Goal: Information Seeking & Learning: Check status

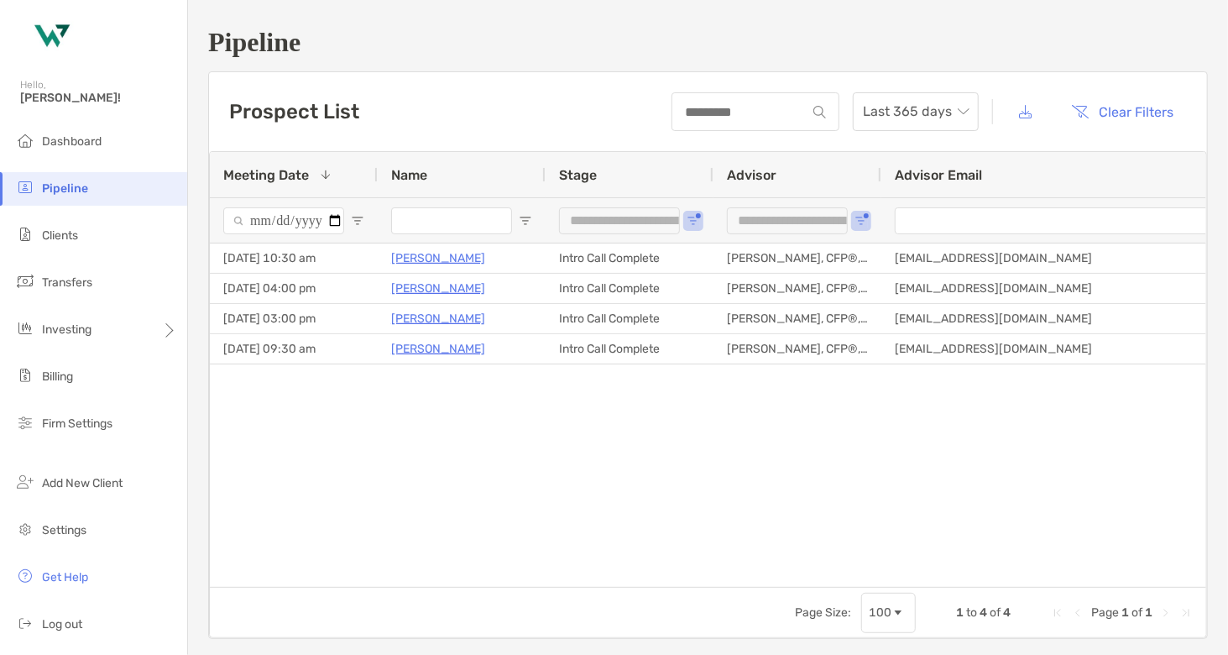
click at [702, 214] on div "**********" at bounding box center [630, 219] width 168 height 45
click at [692, 226] on div "**********" at bounding box center [630, 219] width 168 height 45
click at [693, 216] on span "Open Filter Menu" at bounding box center [693, 220] width 13 height 13
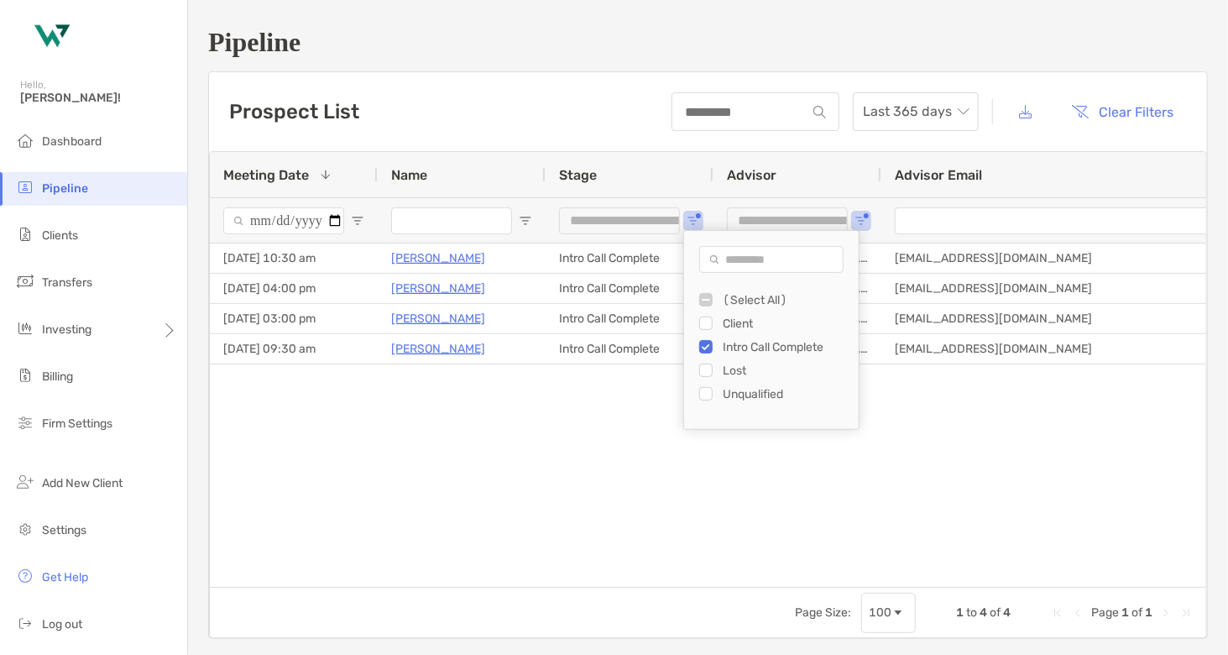
type input "**********"
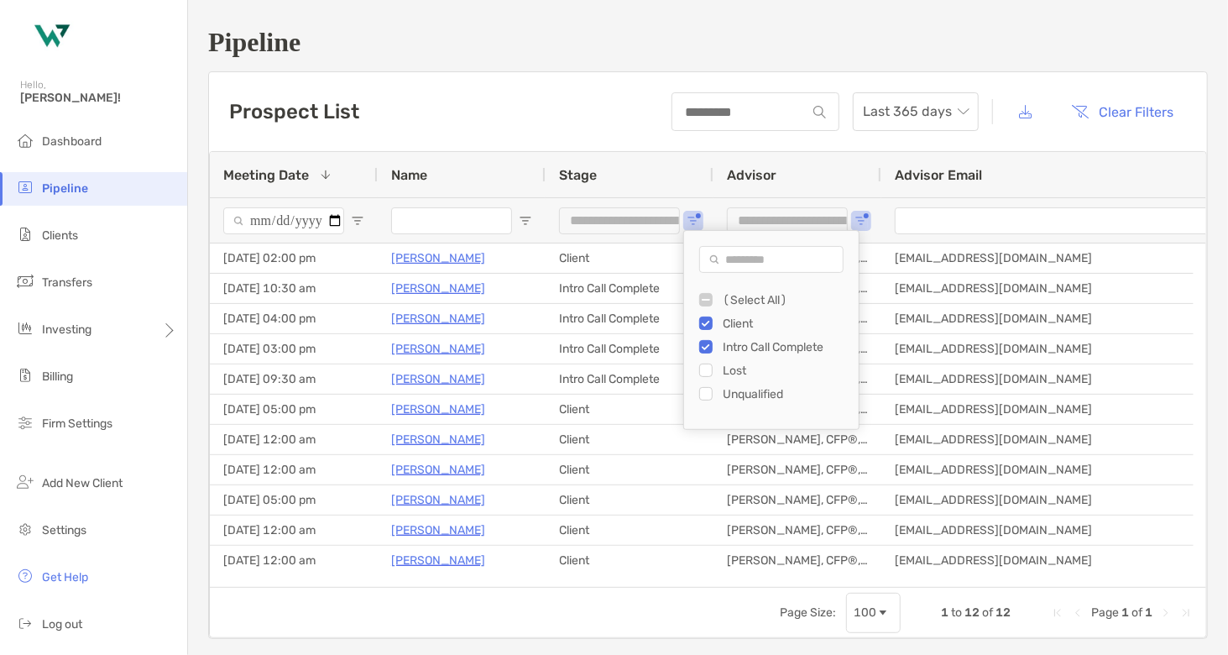
click at [562, 110] on div "Prospect List Last 365 days Clear Filters" at bounding box center [708, 111] width 998 height 79
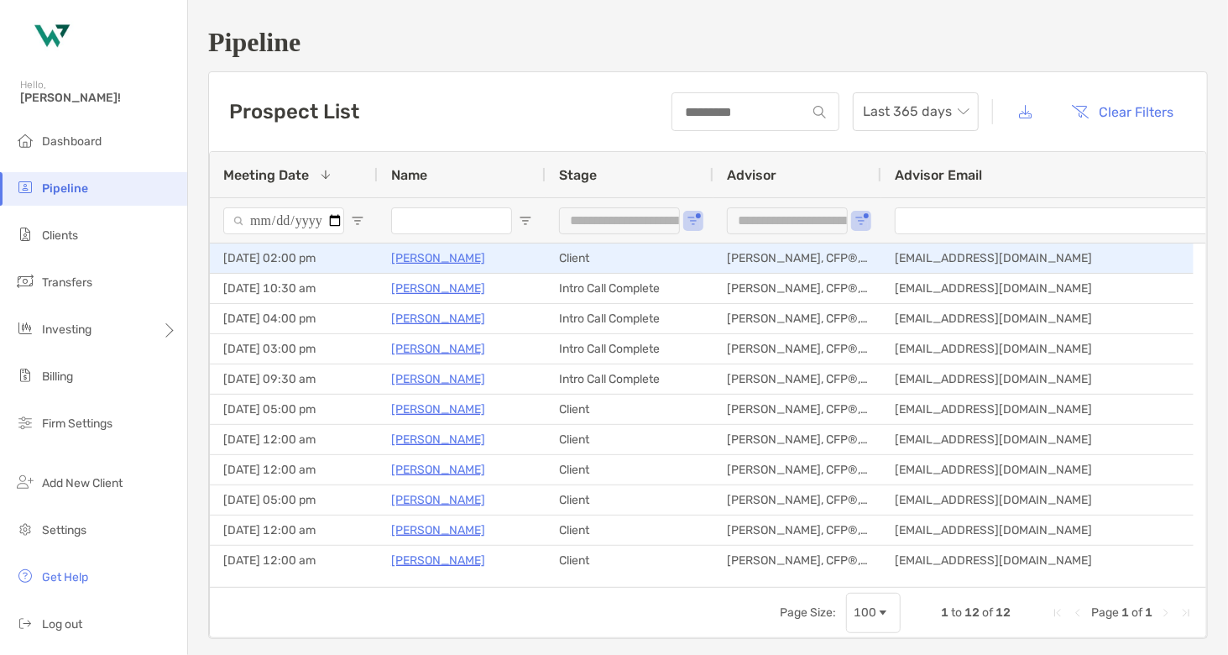
click at [422, 258] on p "[PERSON_NAME]" at bounding box center [438, 258] width 94 height 21
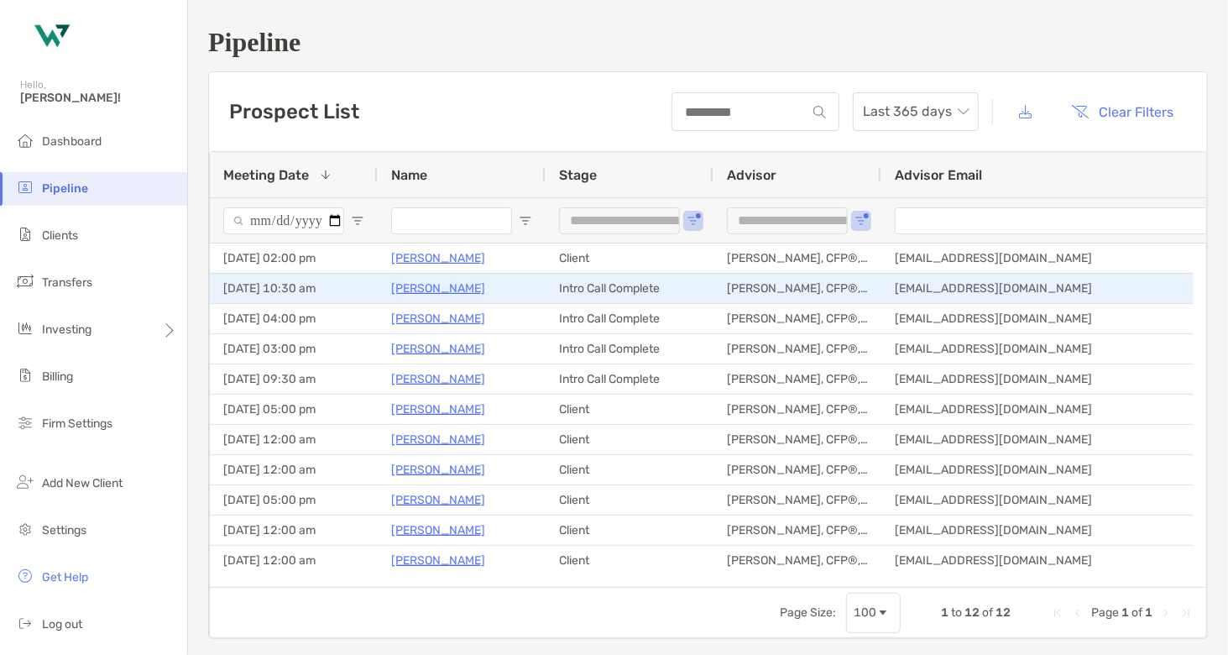
click at [427, 288] on p "[PERSON_NAME]" at bounding box center [438, 288] width 94 height 21
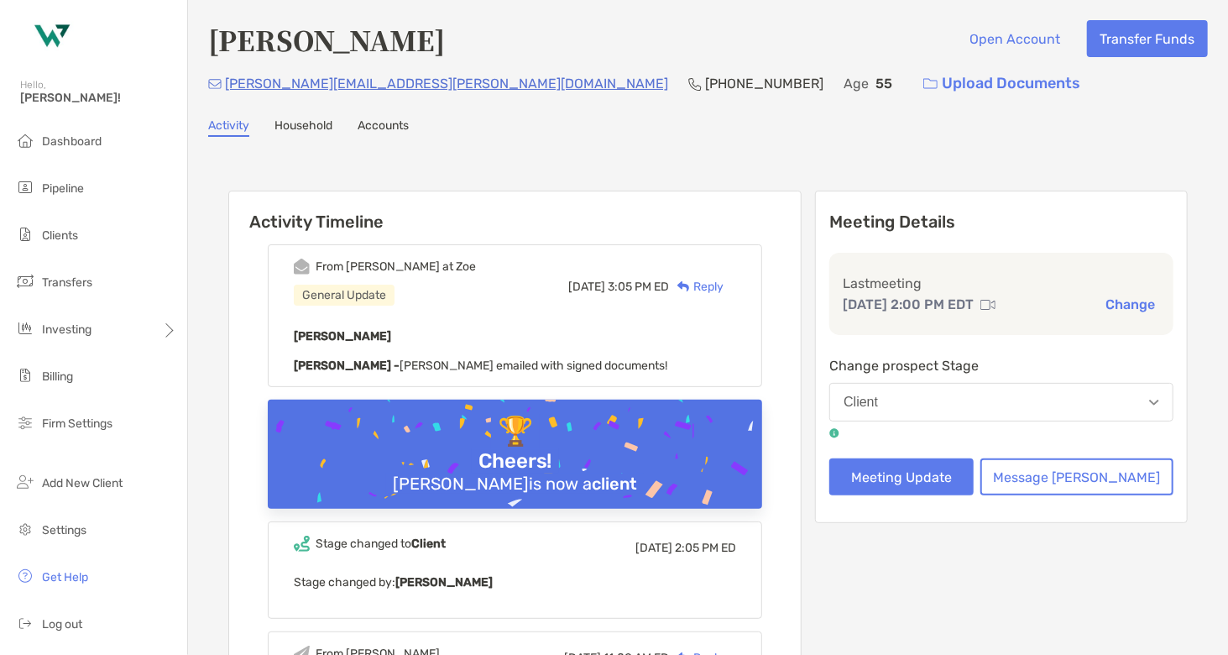
click at [311, 119] on link "Household" at bounding box center [303, 127] width 58 height 18
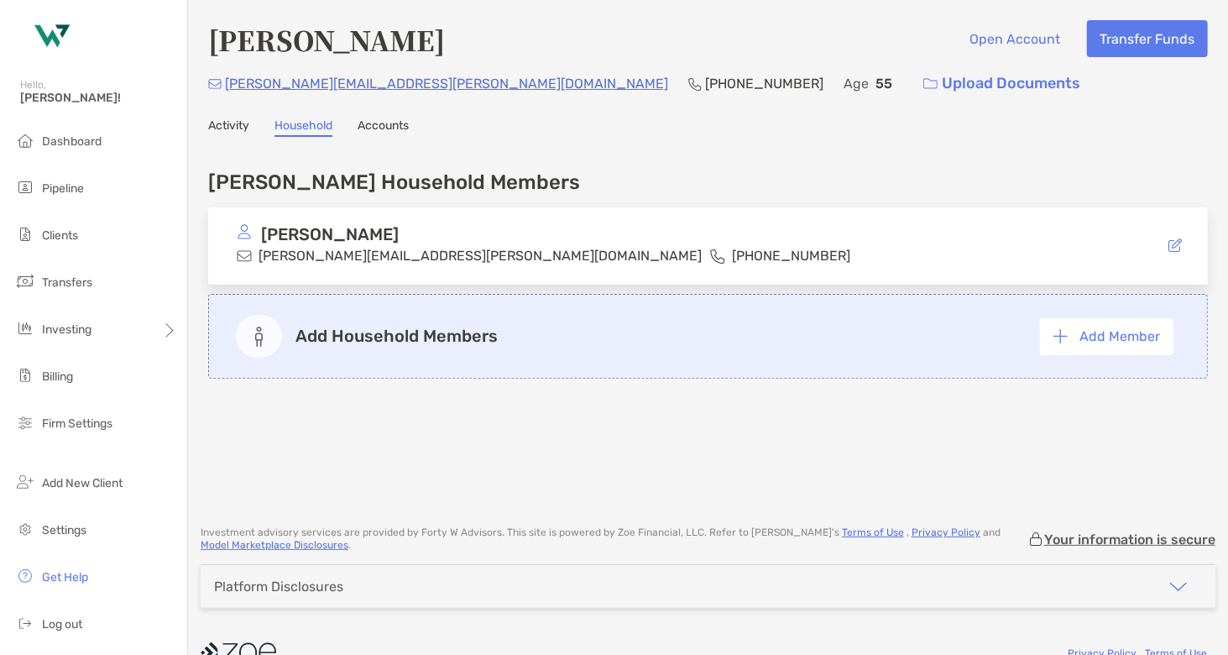
click at [244, 123] on link "Activity" at bounding box center [228, 127] width 41 height 18
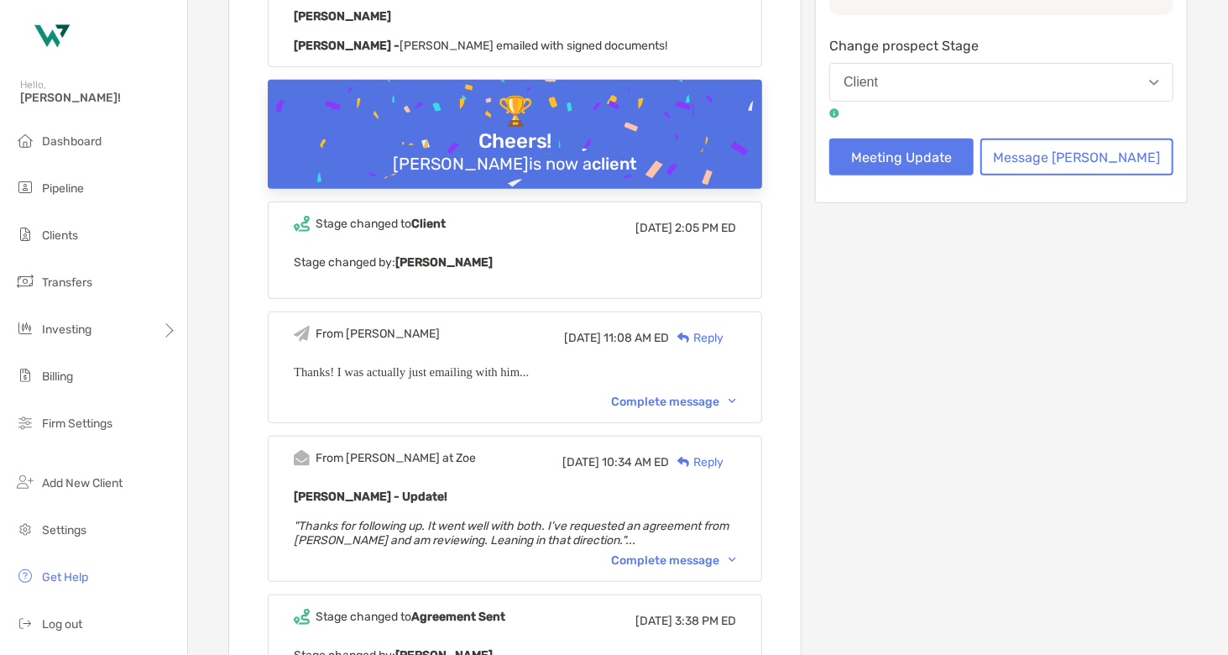
scroll to position [588, 0]
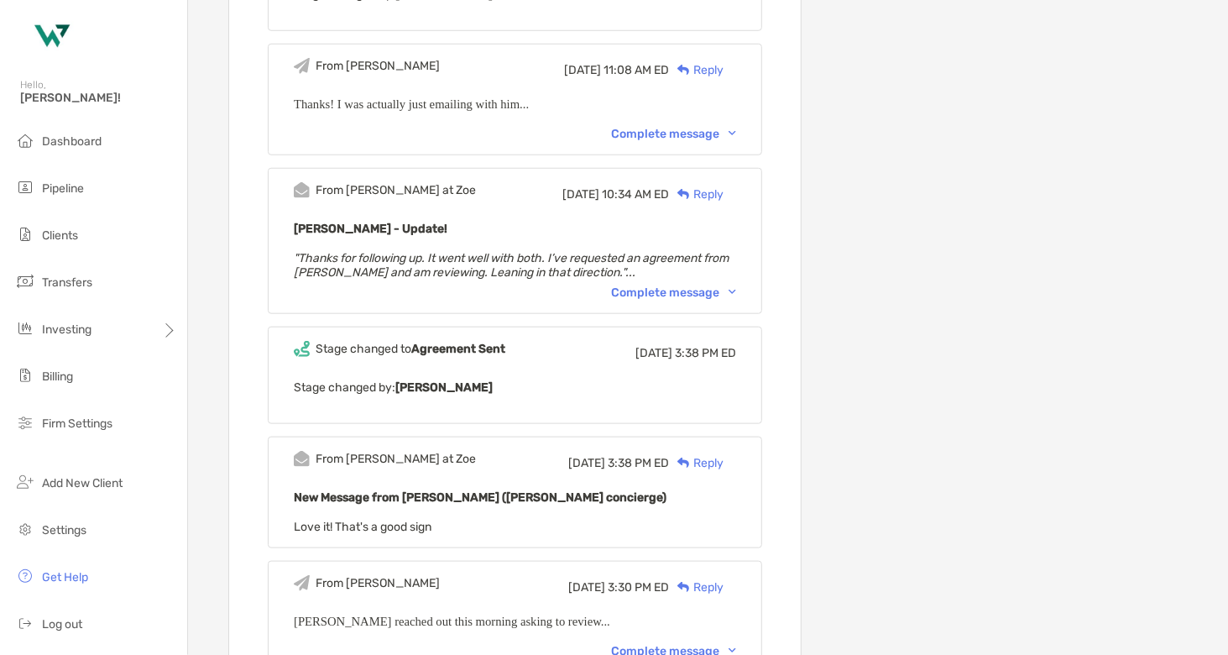
click at [680, 290] on div "Complete message" at bounding box center [673, 292] width 125 height 14
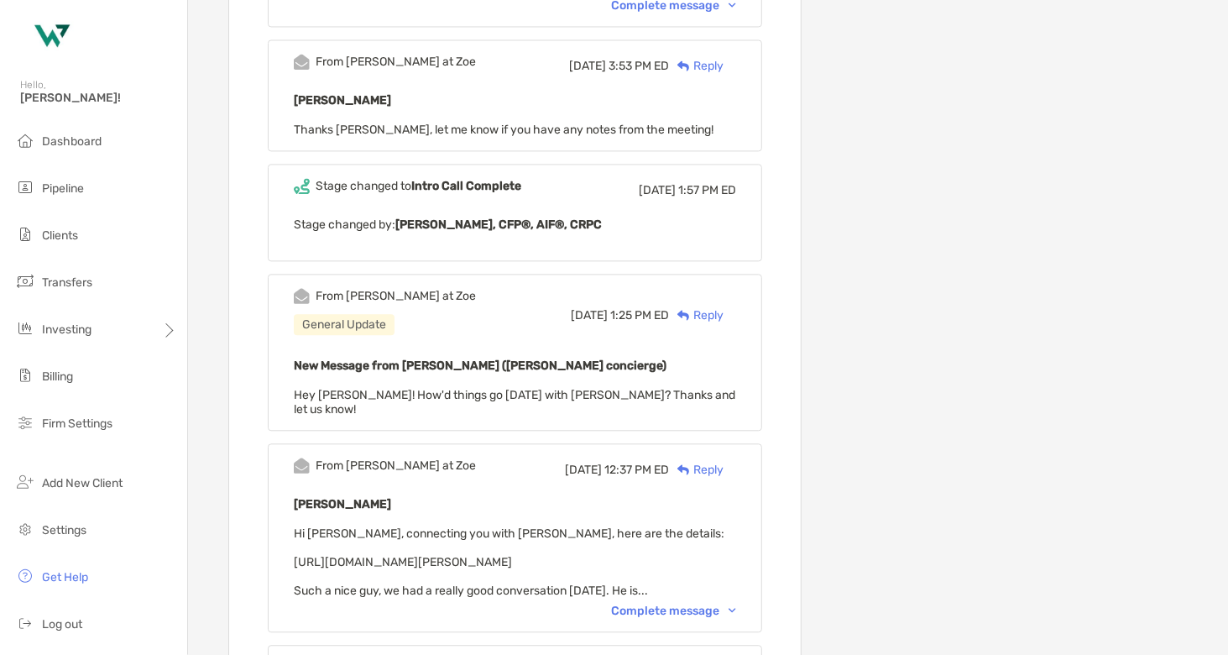
scroll to position [1595, 0]
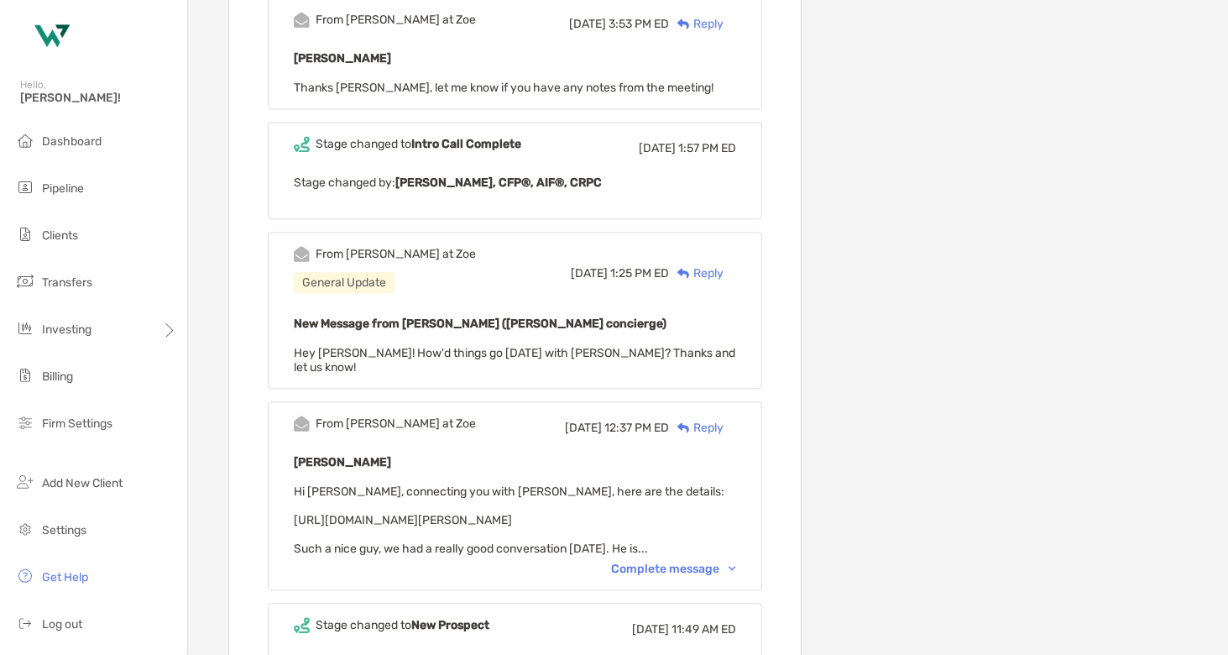
click at [677, 562] on div "Complete message" at bounding box center [673, 569] width 125 height 14
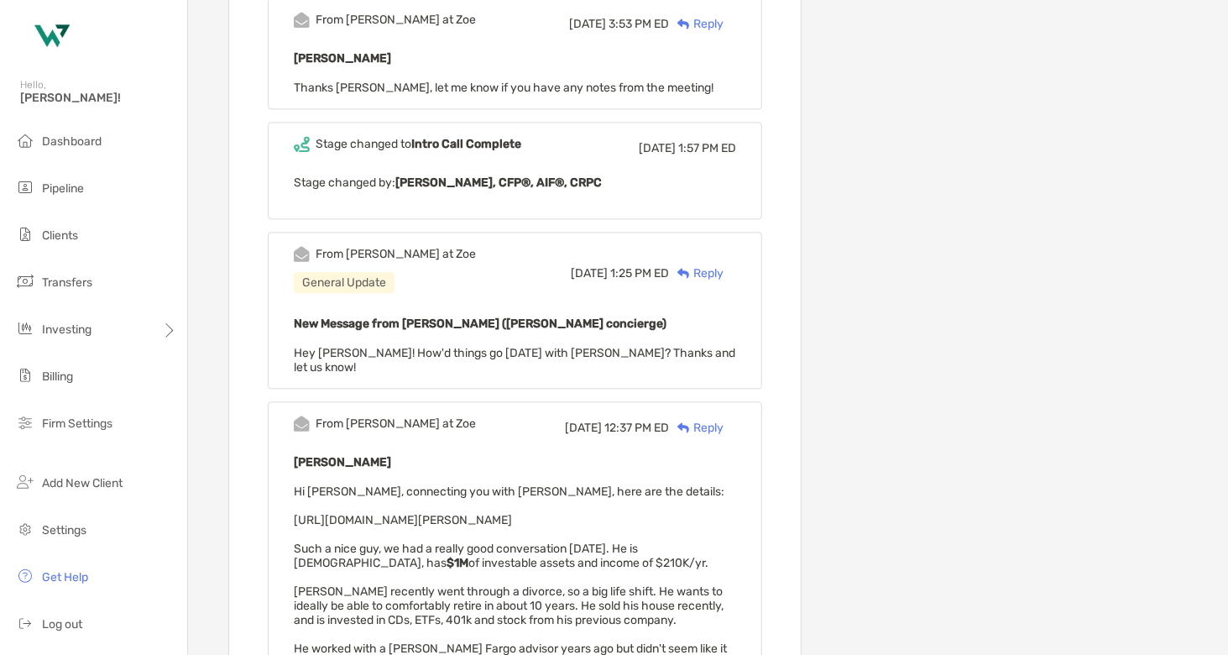
drag, startPoint x: 623, startPoint y: 489, endPoint x: 299, endPoint y: 491, distance: 324.0
click at [299, 491] on div "From Paul at Zoe Thu, Aug 21 12:37 PM ED Reply Dan Orcutt Hi Mike, connecting y…" at bounding box center [515, 616] width 494 height 431
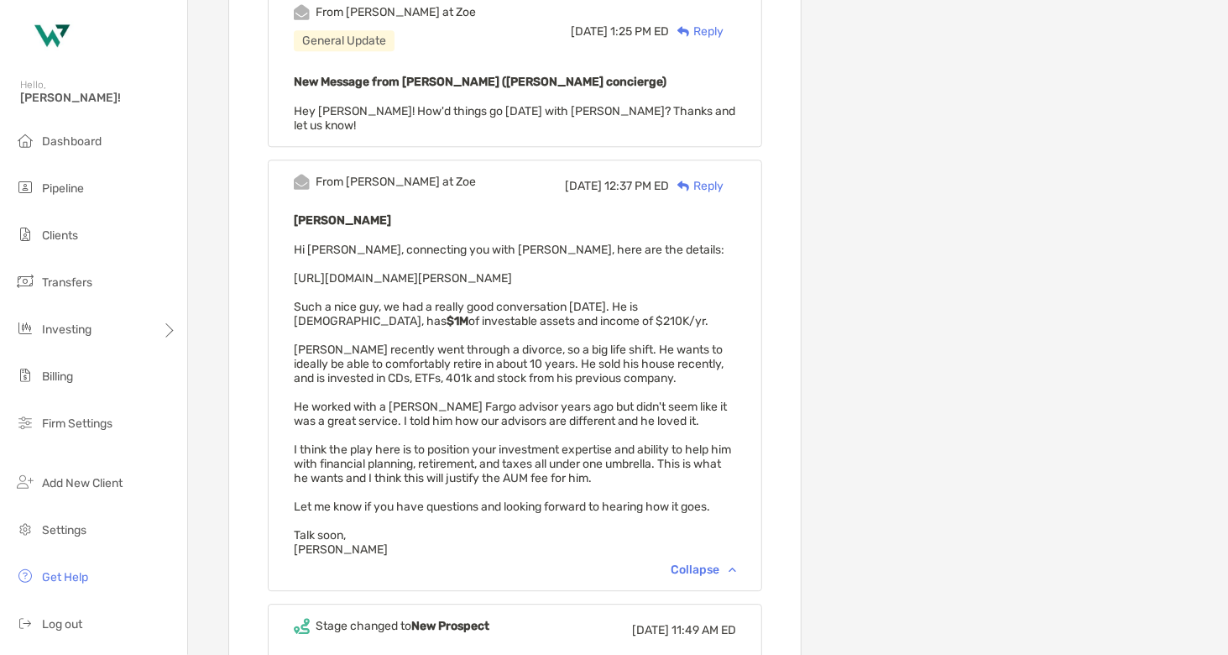
scroll to position [1931, 0]
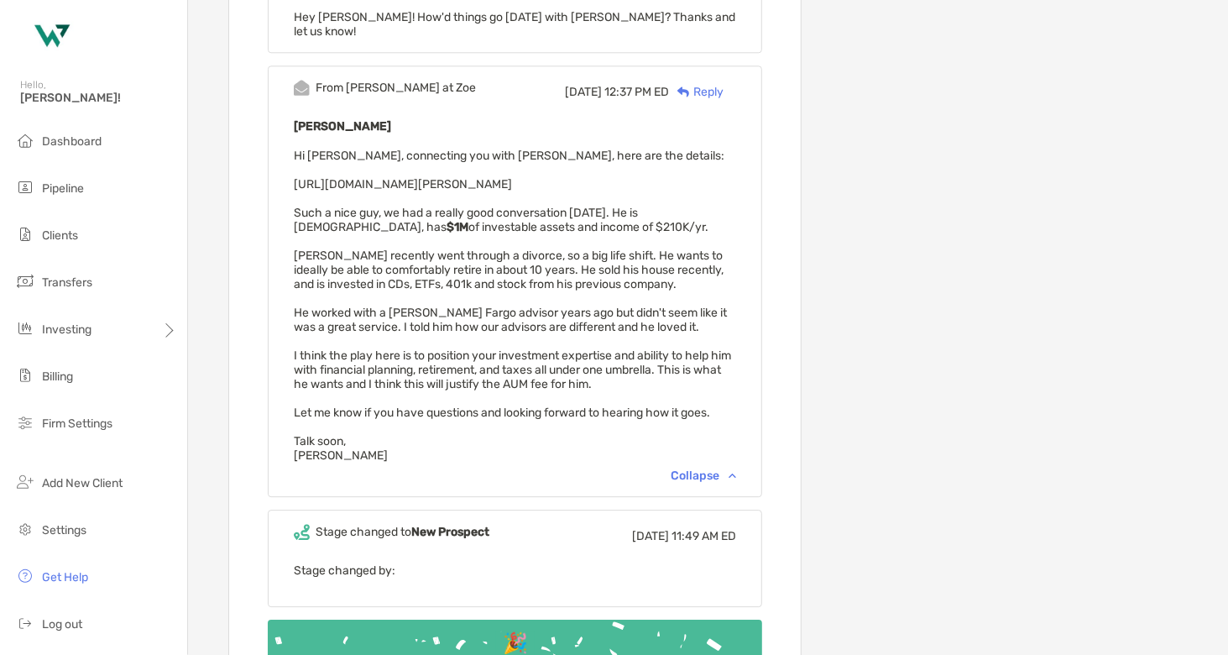
drag, startPoint x: 457, startPoint y: 528, endPoint x: 369, endPoint y: 304, distance: 240.5
click at [369, 304] on div "Dan Orcutt Hi Mike, connecting you with Dan, here are the details: https://boyd…" at bounding box center [515, 289] width 442 height 347
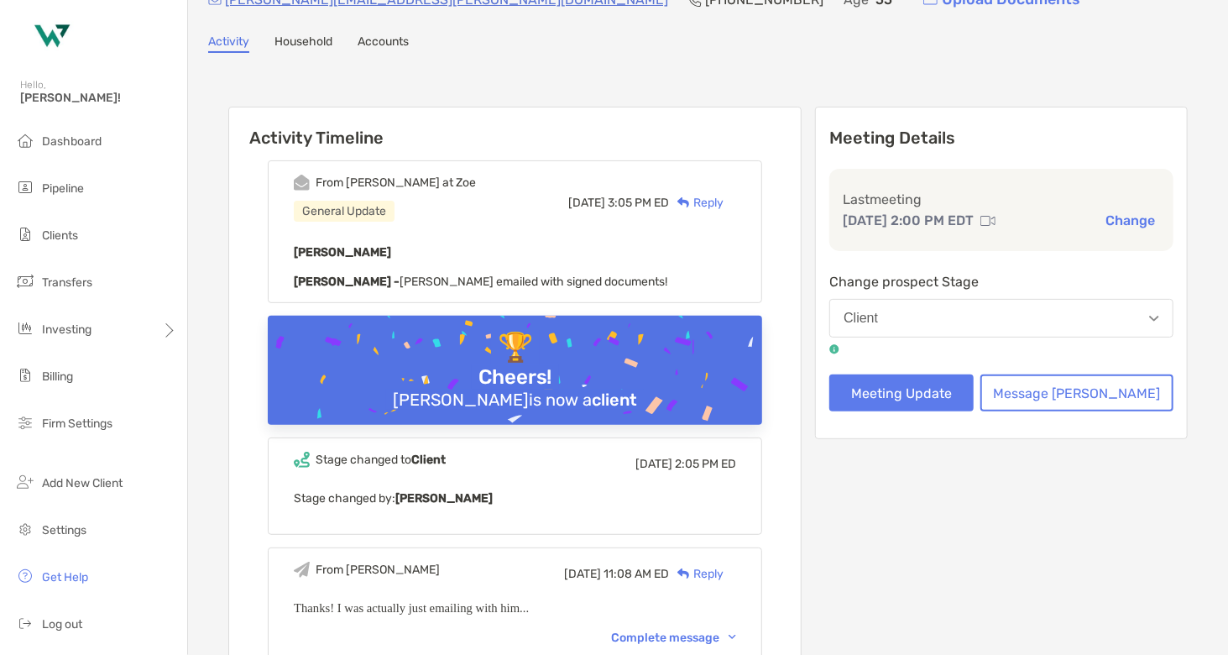
scroll to position [0, 0]
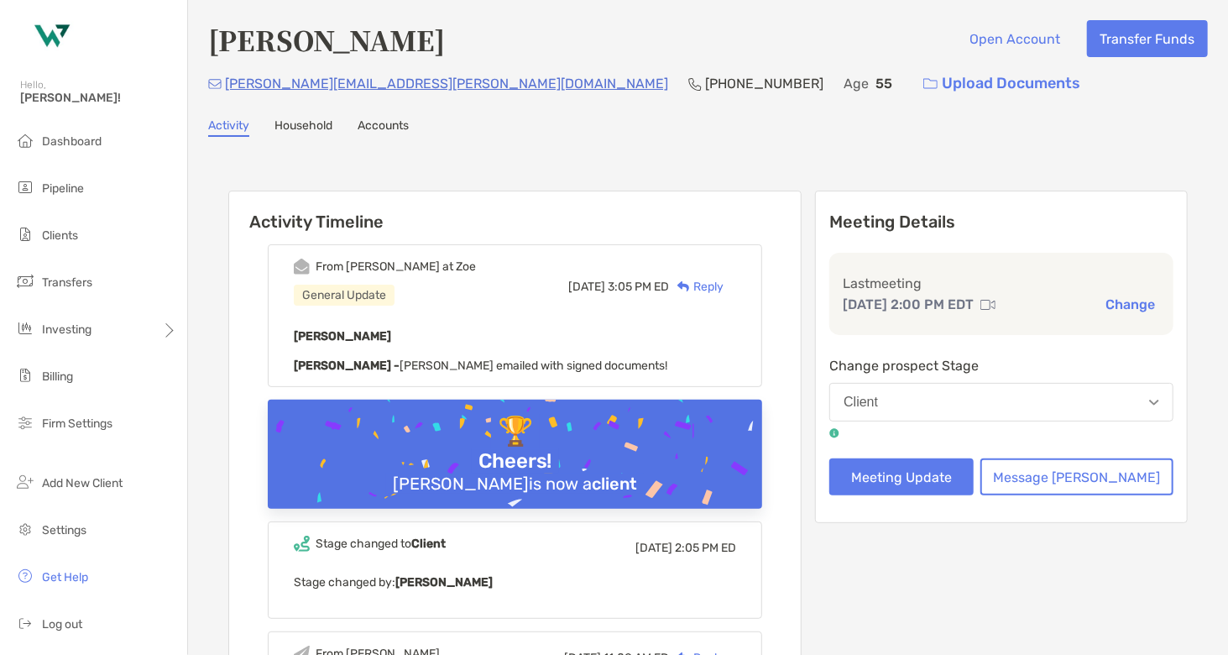
click at [304, 118] on link "Household" at bounding box center [303, 127] width 58 height 18
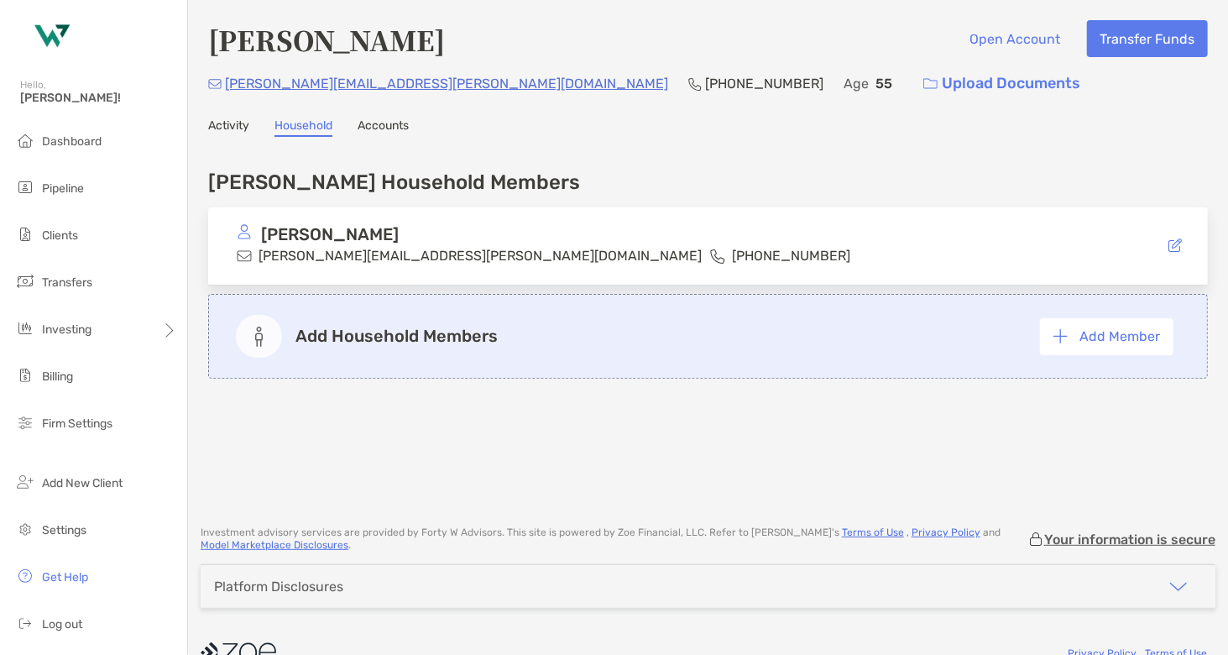
click at [218, 123] on link "Activity" at bounding box center [228, 127] width 41 height 18
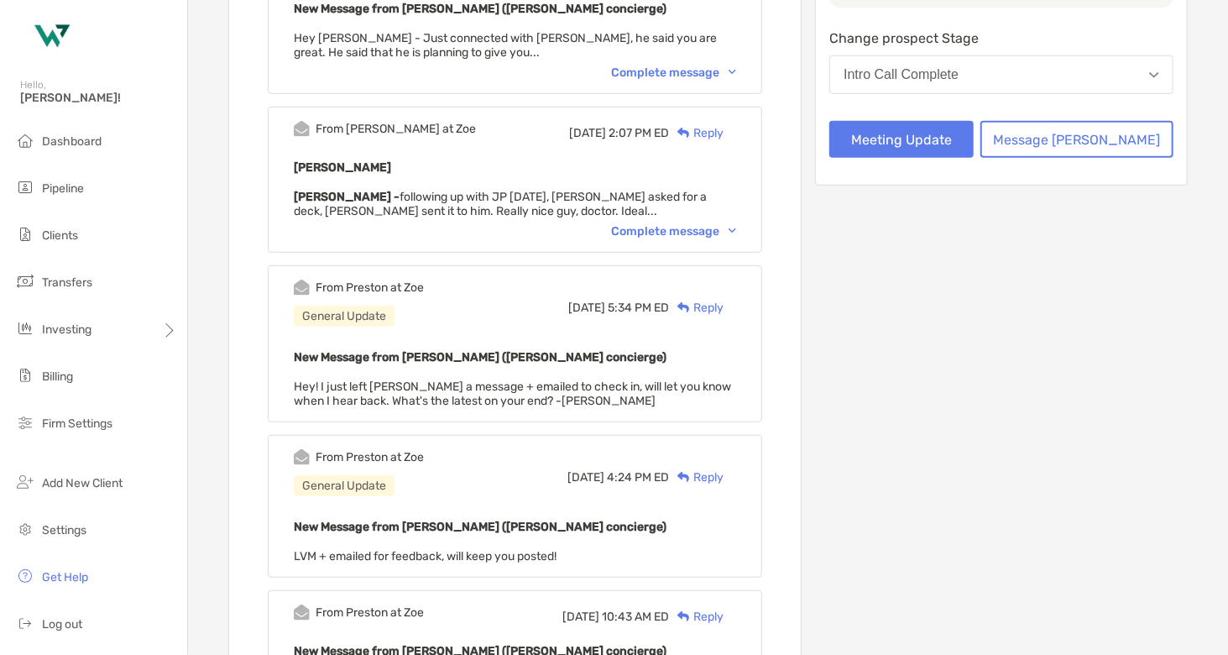
scroll to position [420, 0]
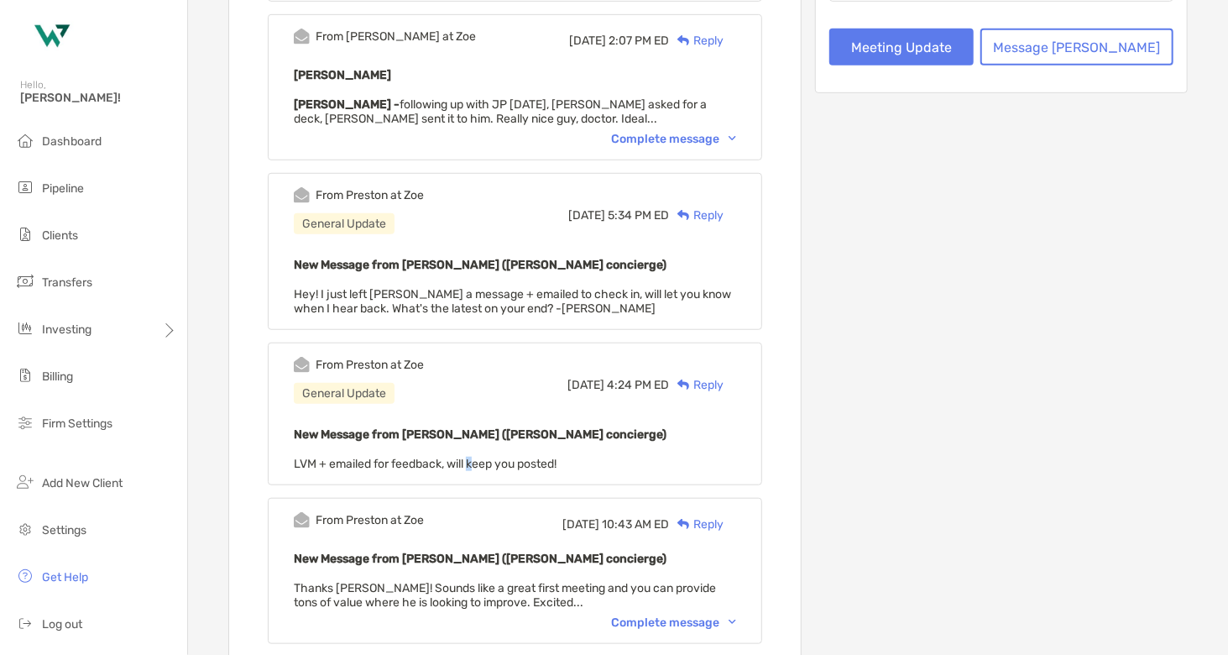
drag, startPoint x: 645, startPoint y: 437, endPoint x: 503, endPoint y: 436, distance: 141.9
click at [495, 440] on div "New Message from Preston Buhrmaster (Zoe concierge) LVM + emailed for feedback,…" at bounding box center [515, 447] width 442 height 47
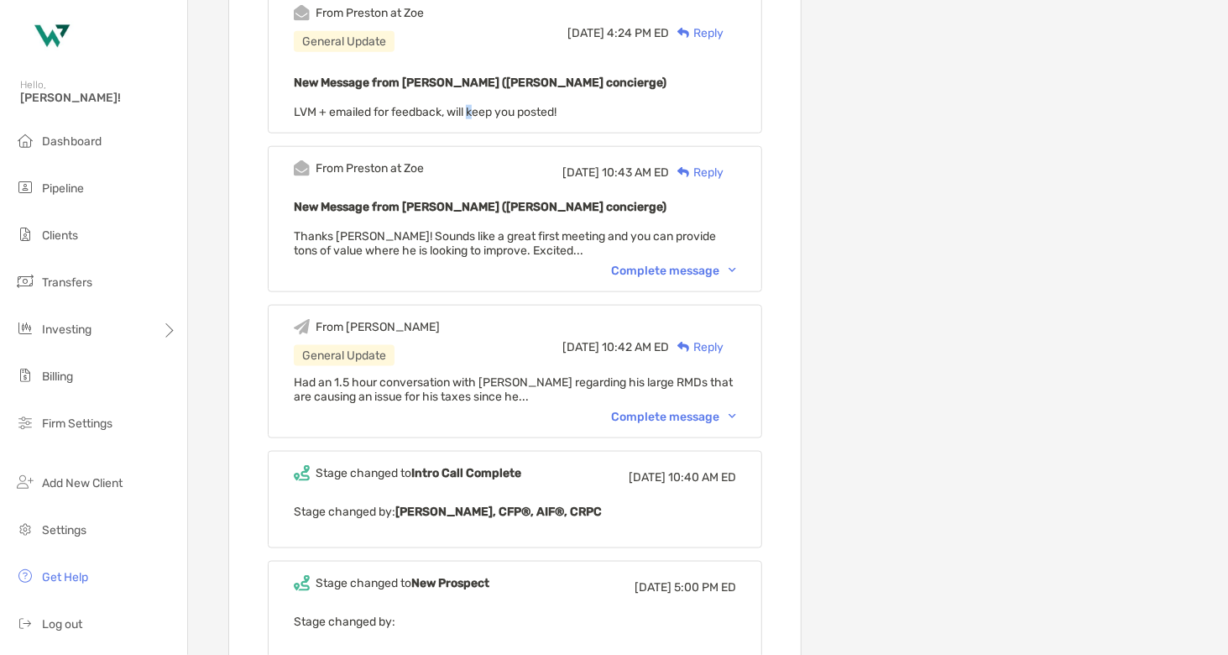
scroll to position [839, 0]
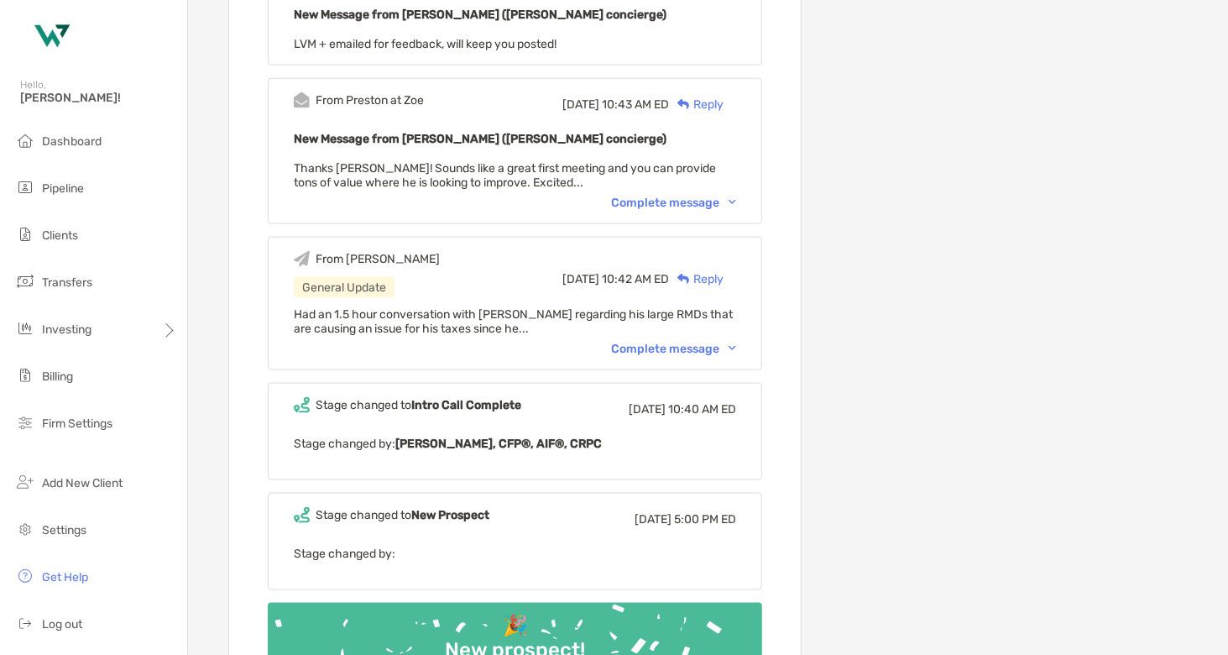
click at [659, 342] on div "Complete message" at bounding box center [673, 349] width 125 height 14
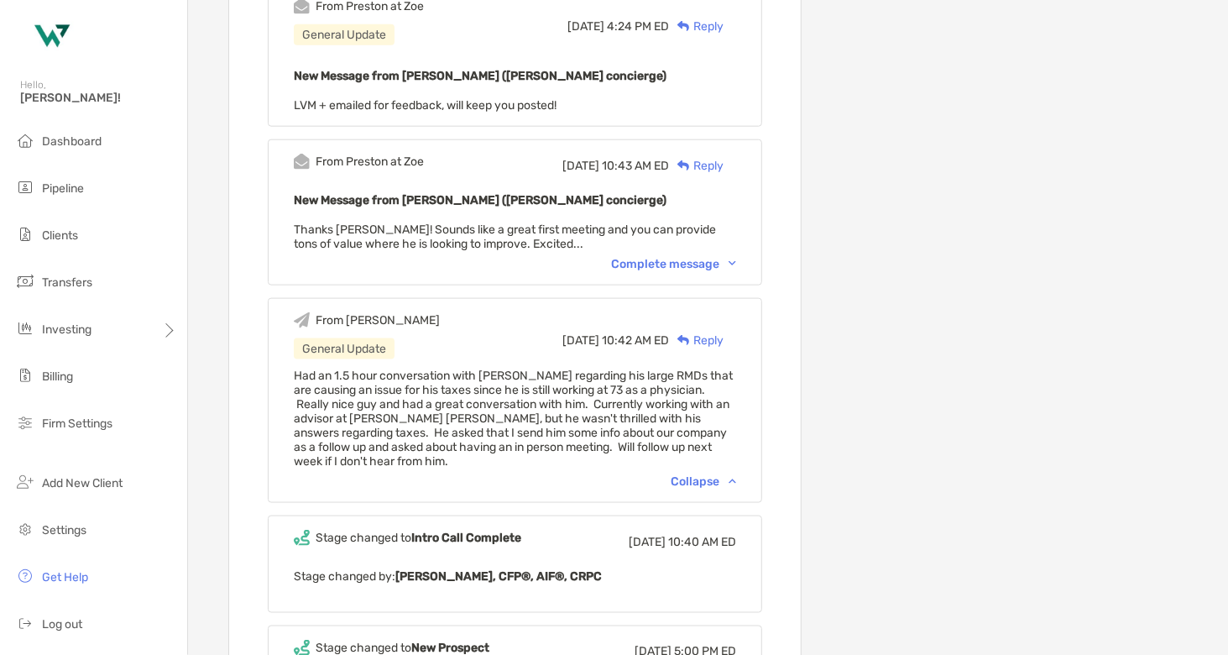
scroll to position [756, 0]
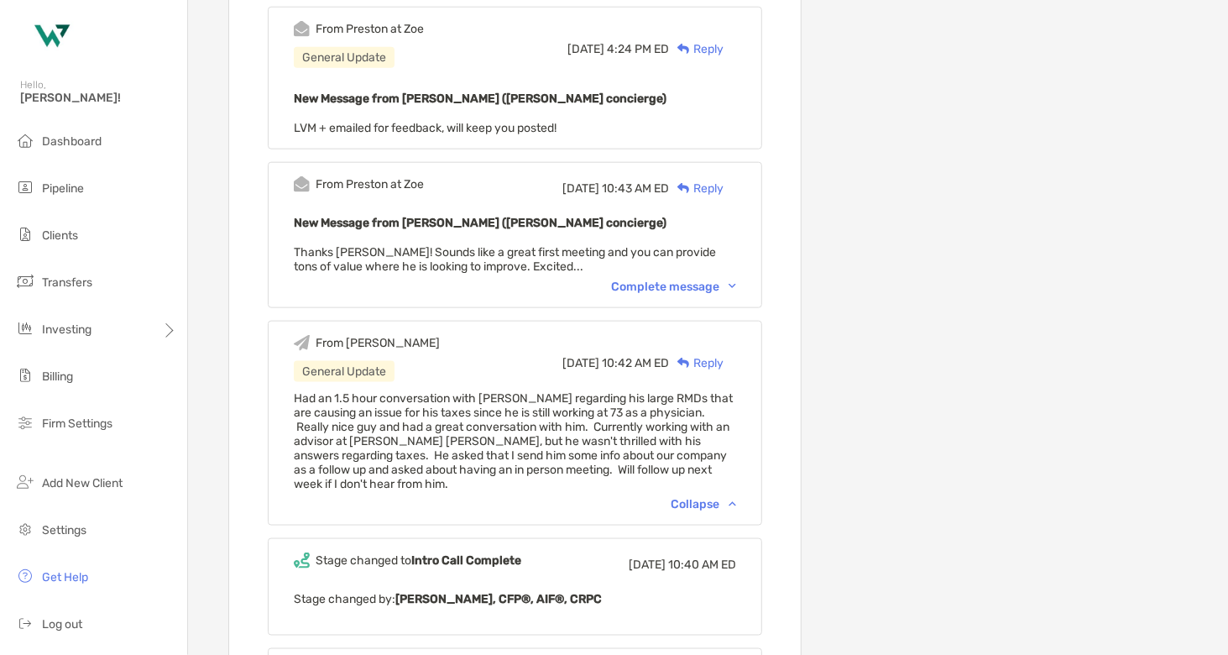
click at [670, 266] on div "From Preston at Zoe Wed, Aug 20 10:43 AM ED Reply New Message from Preston Buhr…" at bounding box center [515, 235] width 494 height 146
click at [672, 280] on div "Complete message" at bounding box center [673, 287] width 125 height 14
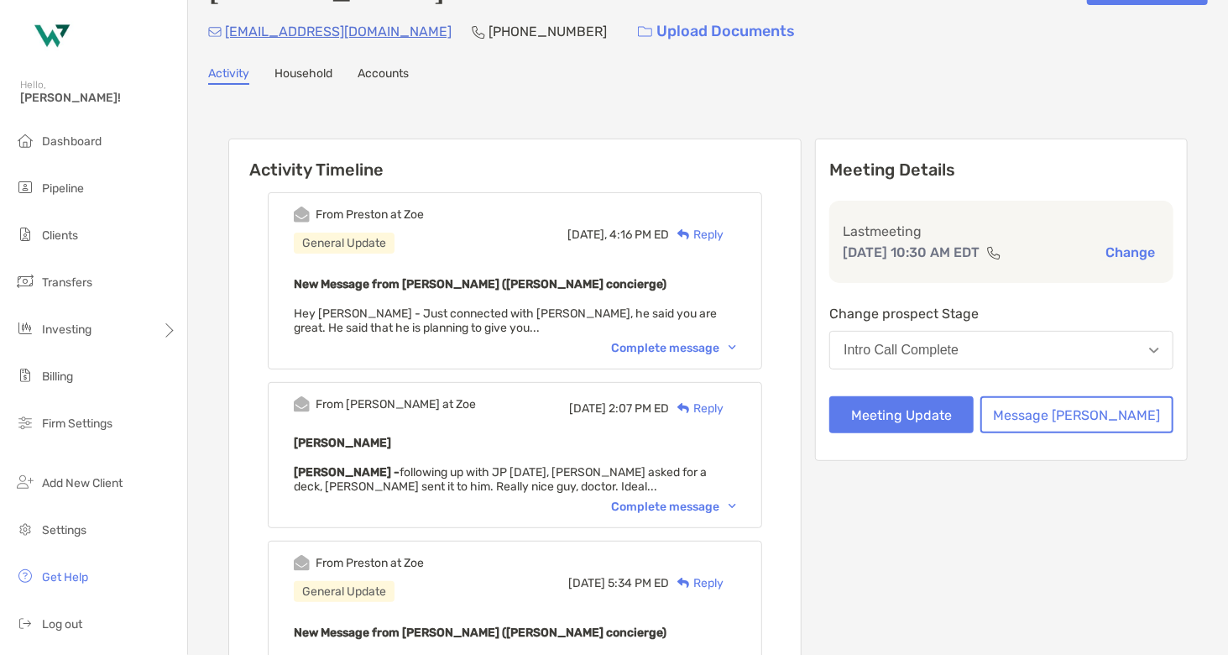
scroll to position [0, 0]
